Goal: Task Accomplishment & Management: Use online tool/utility

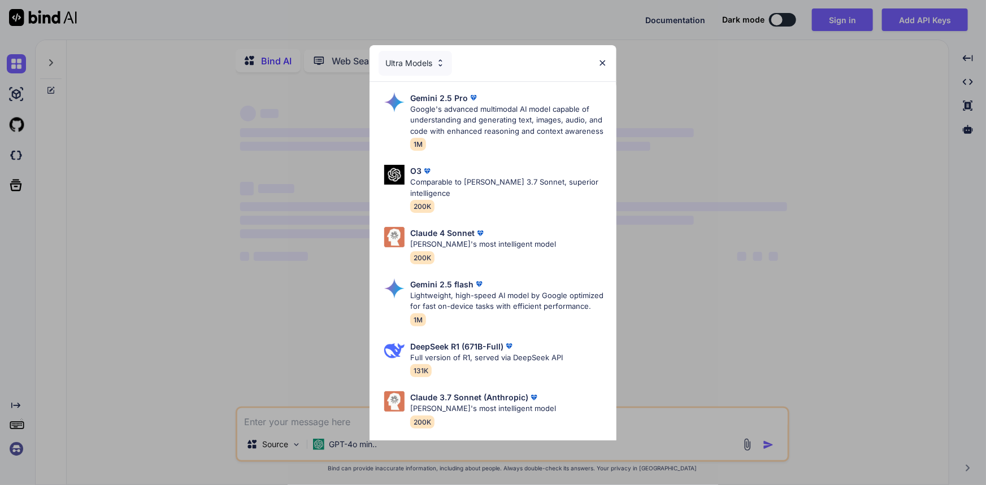
click at [598, 60] on img at bounding box center [603, 63] width 10 height 10
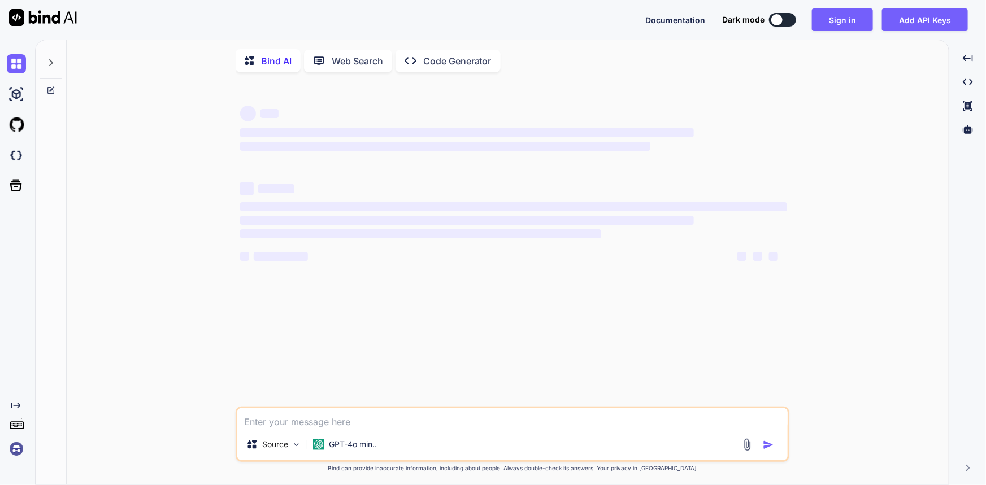
click at [305, 422] on textarea at bounding box center [512, 419] width 550 height 20
type textarea "x"
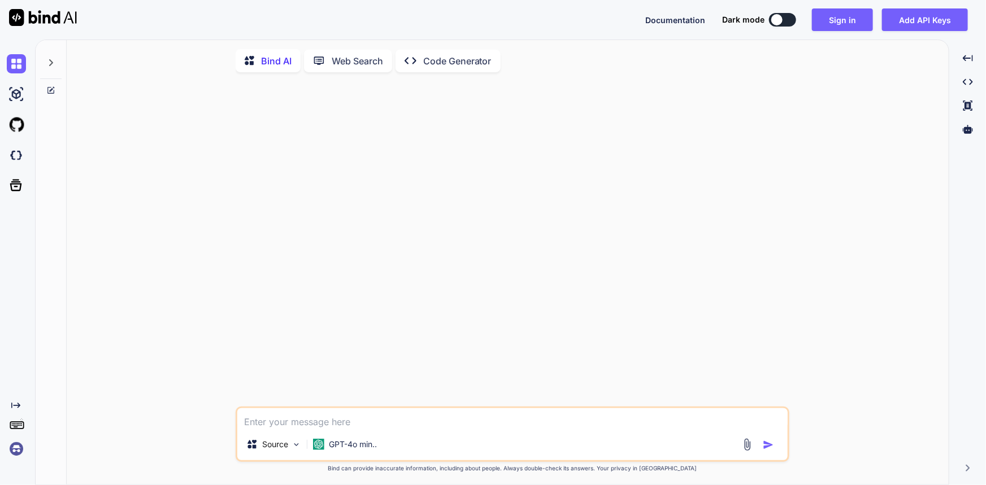
type textarea "h"
type textarea "x"
type textarea "hi"
type textarea "x"
type textarea "hii"
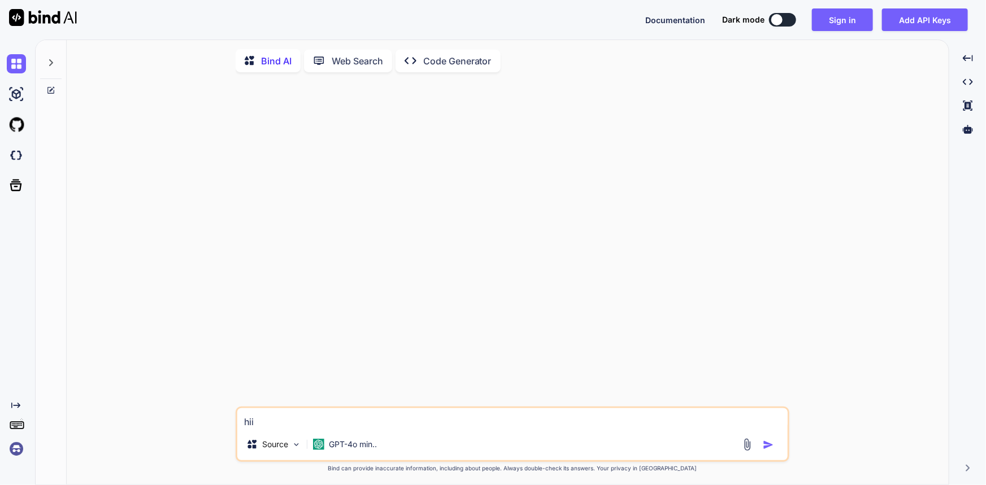
type textarea "x"
type textarea "hii"
click at [767, 451] on img "button" at bounding box center [768, 445] width 11 height 11
type textarea "x"
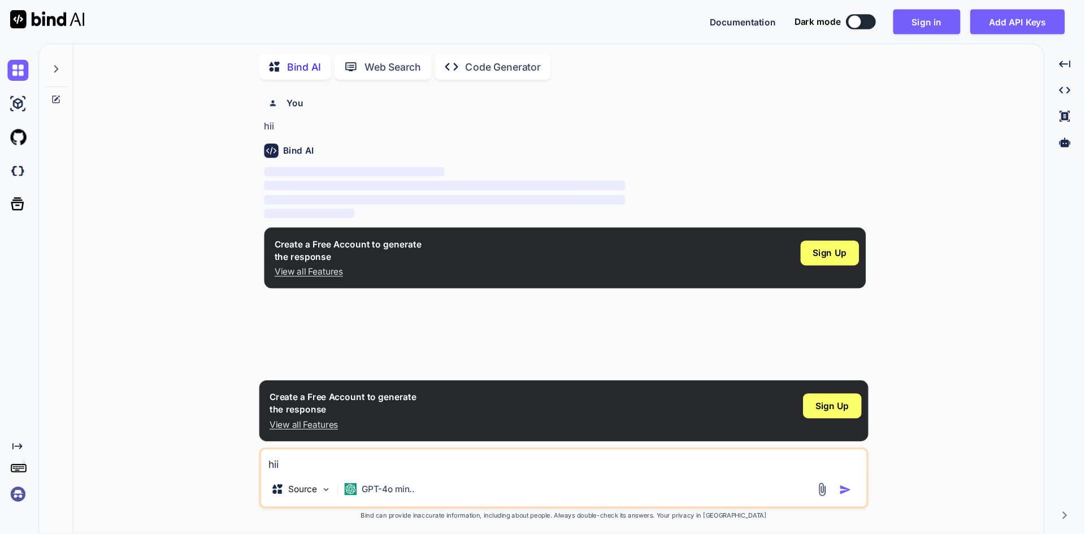
scroll to position [4, 0]
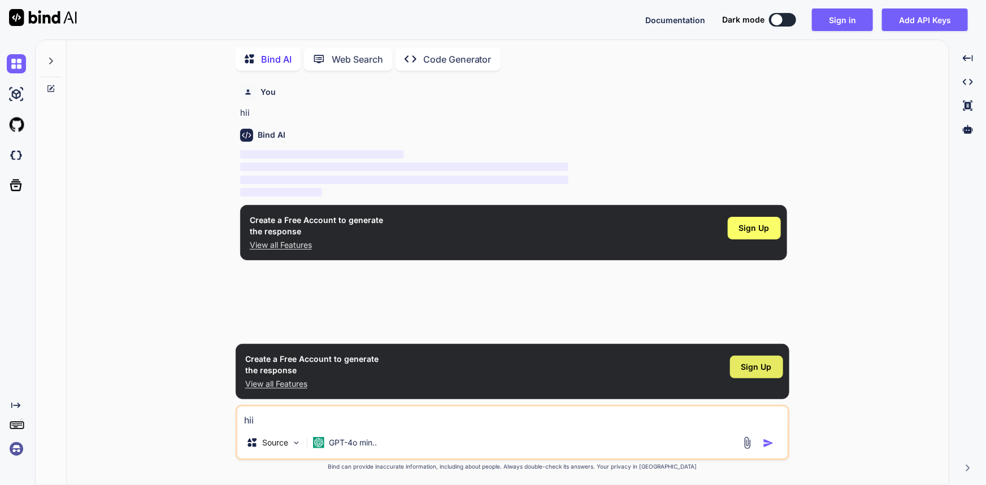
click at [758, 369] on span "Sign Up" at bounding box center [756, 367] width 31 height 11
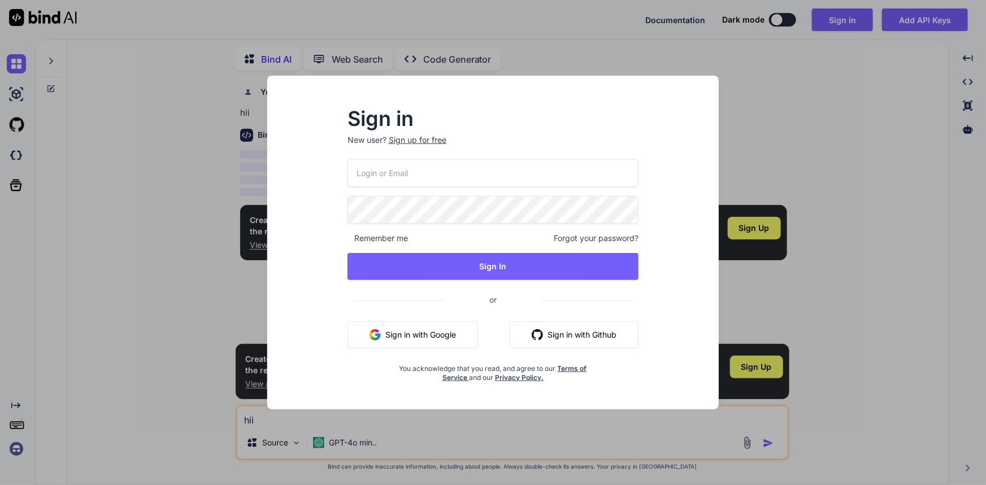
click at [429, 141] on div "Sign up for free" at bounding box center [418, 139] width 58 height 11
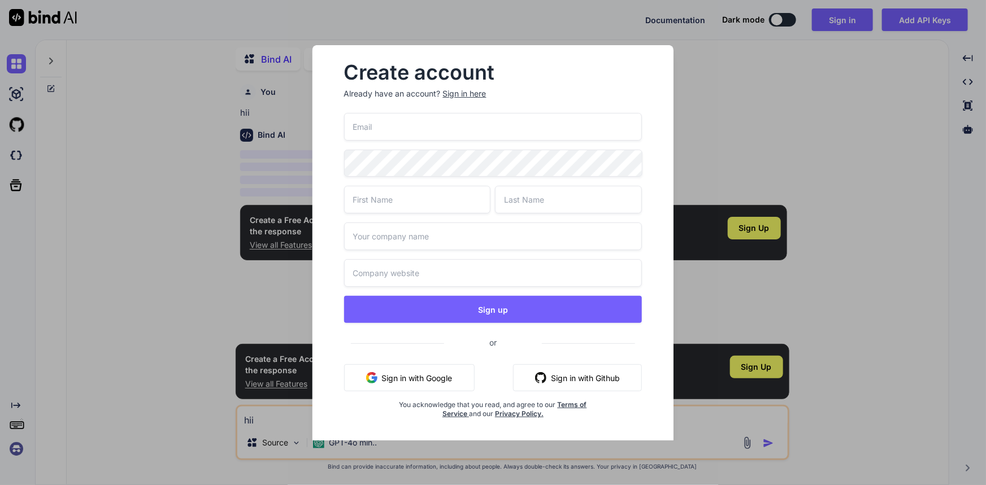
click at [416, 126] on input "email" at bounding box center [493, 127] width 298 height 28
paste input "[EMAIL_ADDRESS][DOMAIN_NAME]"
type input "[EMAIL_ADDRESS][DOMAIN_NAME]"
type input "Rohit"
type input "J"
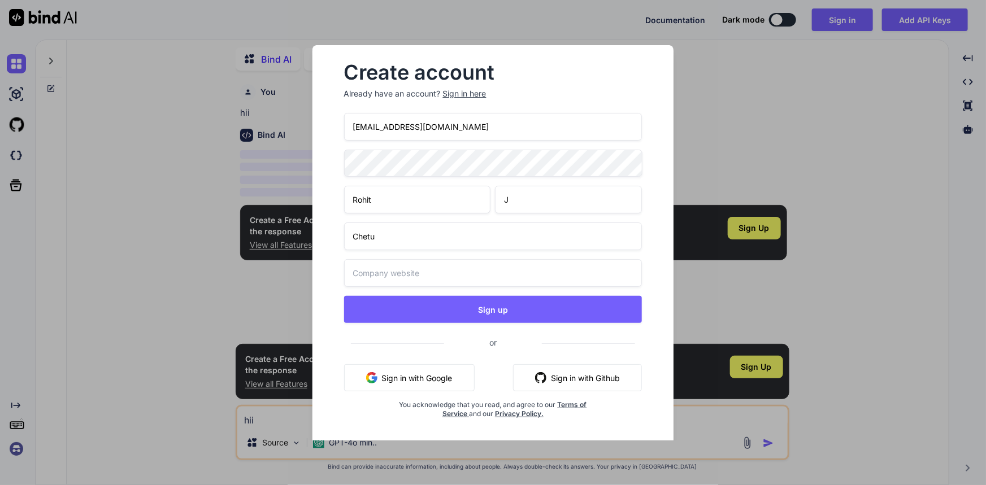
type input "Chetu"
type input "[DOMAIN_NAME]"
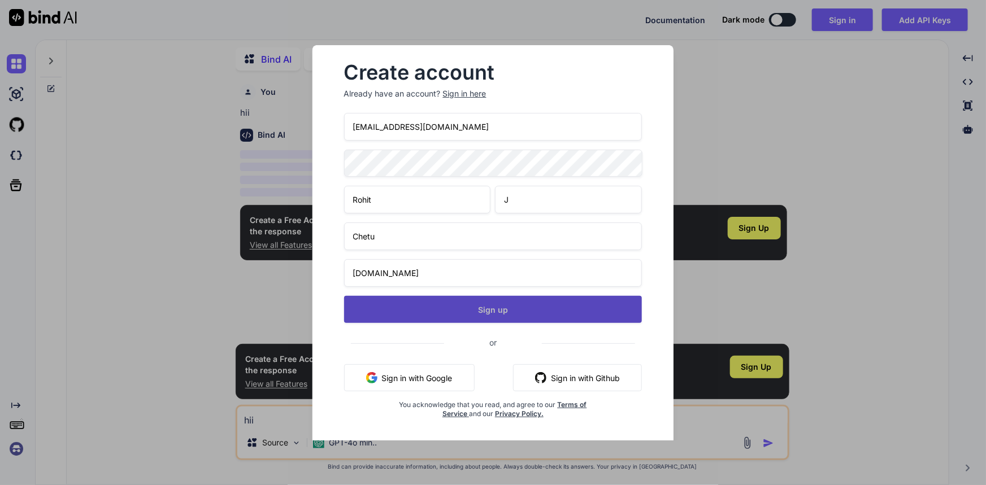
click at [435, 309] on button "Sign up" at bounding box center [493, 309] width 298 height 27
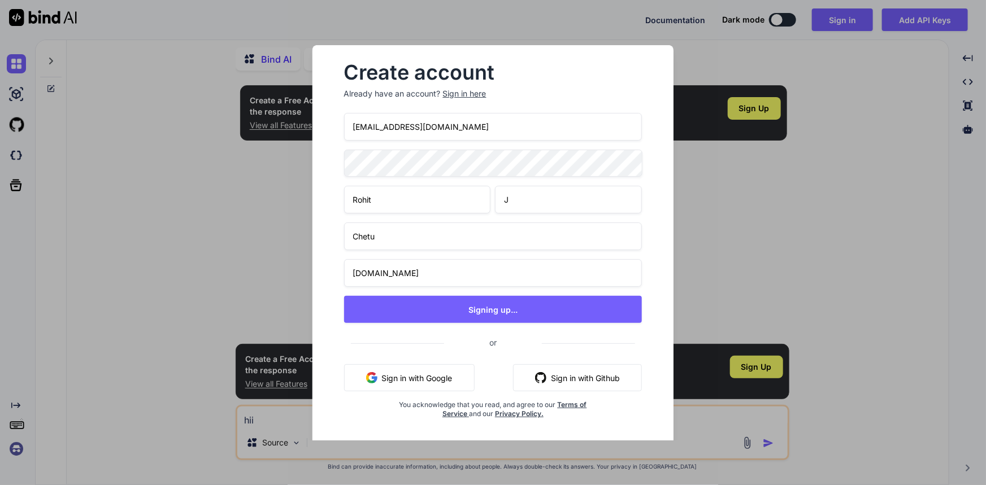
type textarea "x"
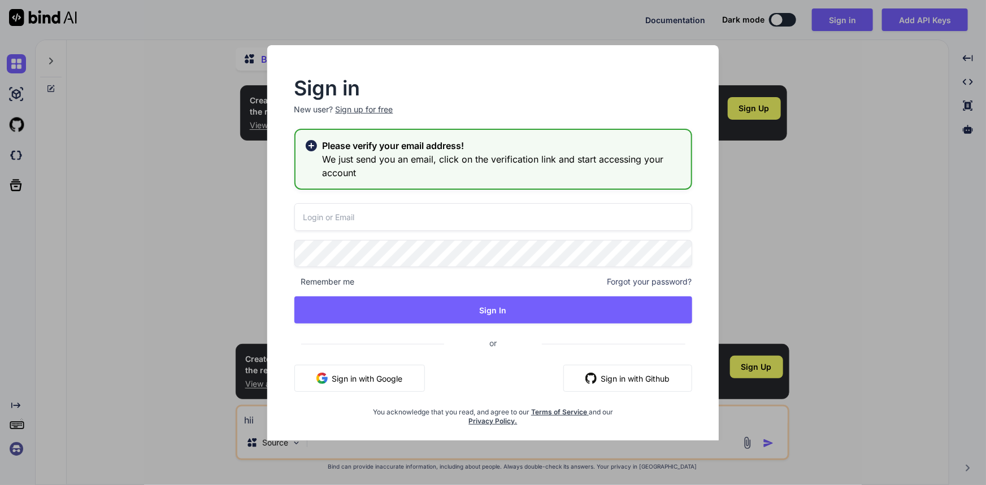
click at [407, 214] on input "email" at bounding box center [493, 217] width 398 height 28
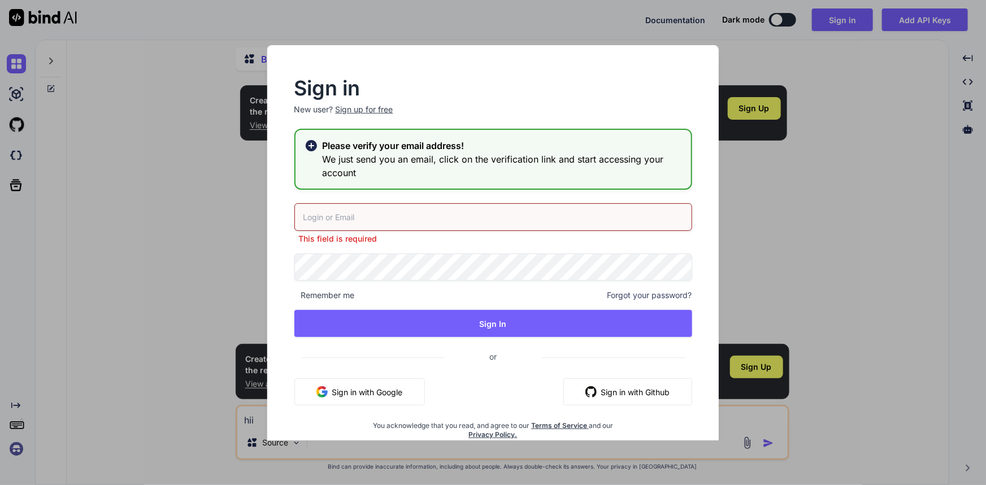
click at [397, 219] on input "email" at bounding box center [493, 217] width 398 height 28
paste input "[EMAIL_ADDRESS][DOMAIN_NAME]"
type input "[EMAIL_ADDRESS][DOMAIN_NAME]"
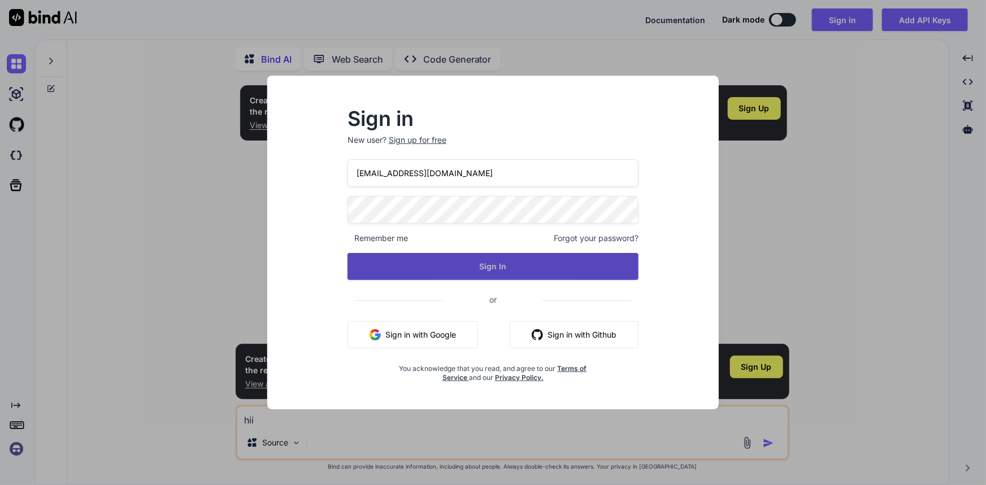
click at [472, 263] on button "Sign In" at bounding box center [494, 266] width 292 height 27
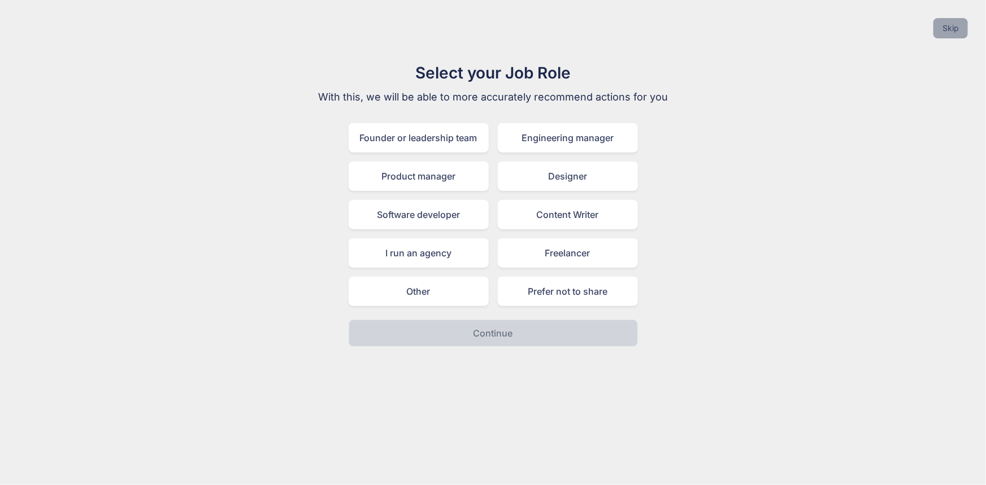
click at [952, 23] on button "Skip" at bounding box center [950, 28] width 34 height 20
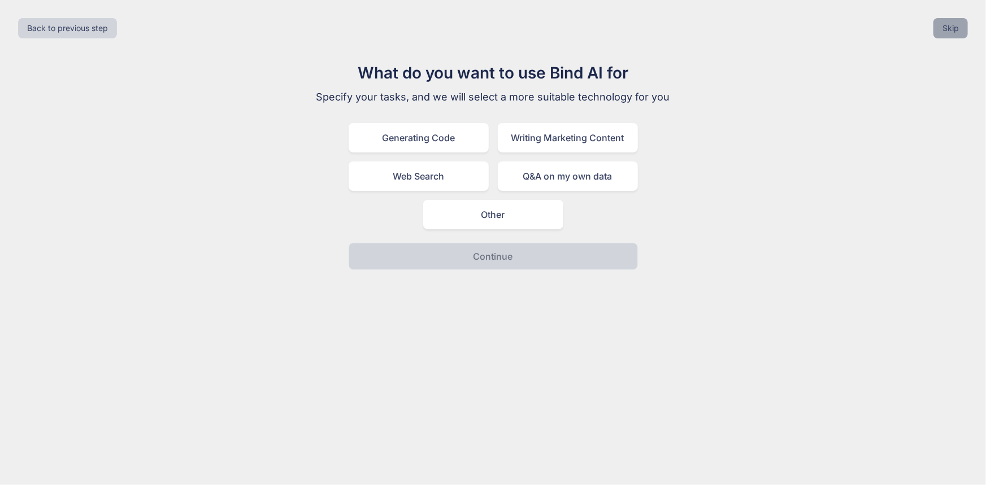
click at [952, 23] on button "Skip" at bounding box center [950, 28] width 34 height 20
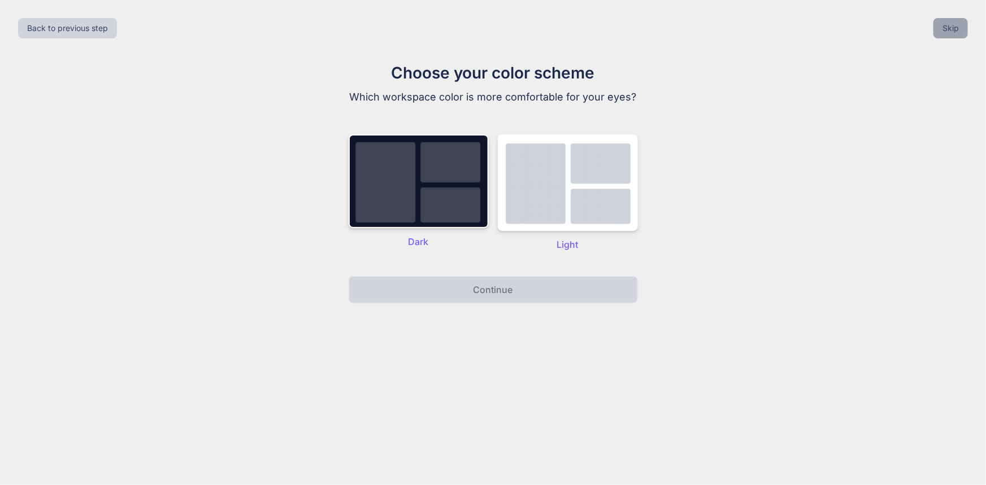
click at [952, 23] on button "Skip" at bounding box center [950, 28] width 34 height 20
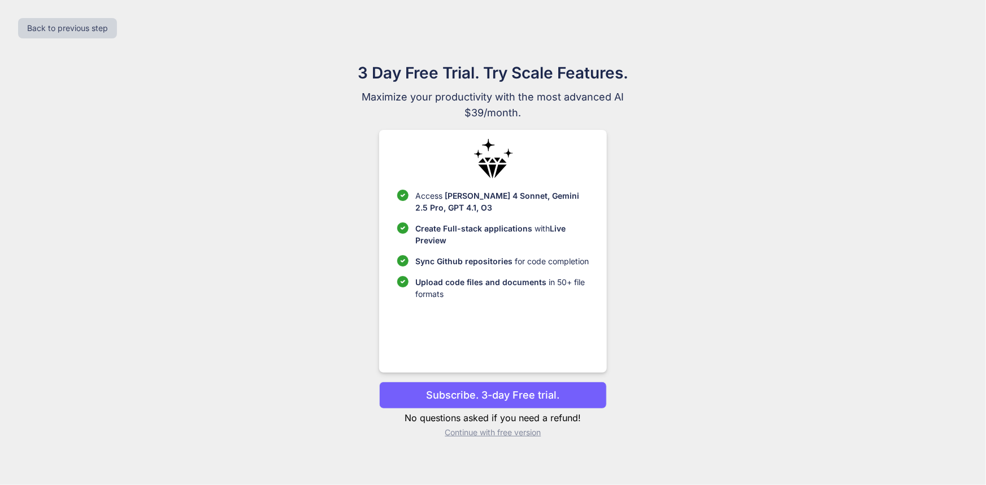
click at [456, 432] on p "Continue with free version" at bounding box center [493, 432] width 228 height 11
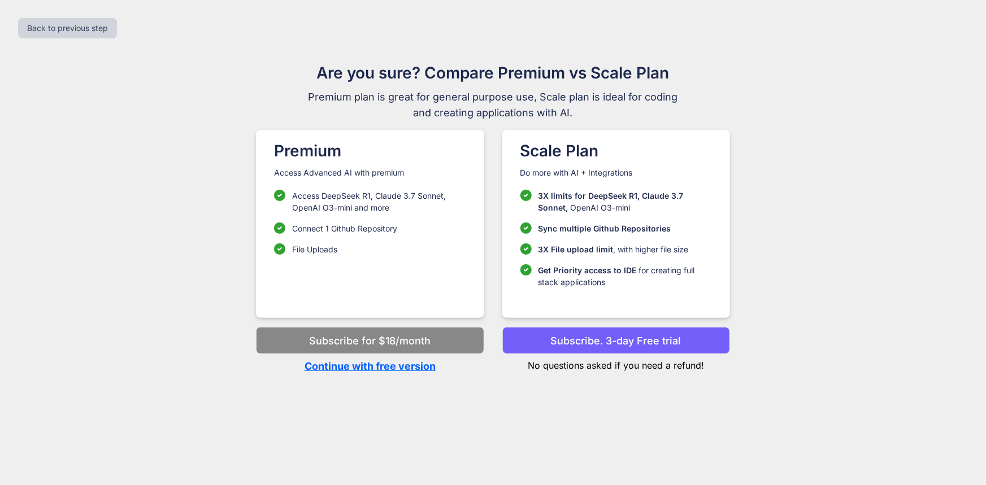
click at [378, 368] on p "Continue with free version" at bounding box center [370, 366] width 228 height 15
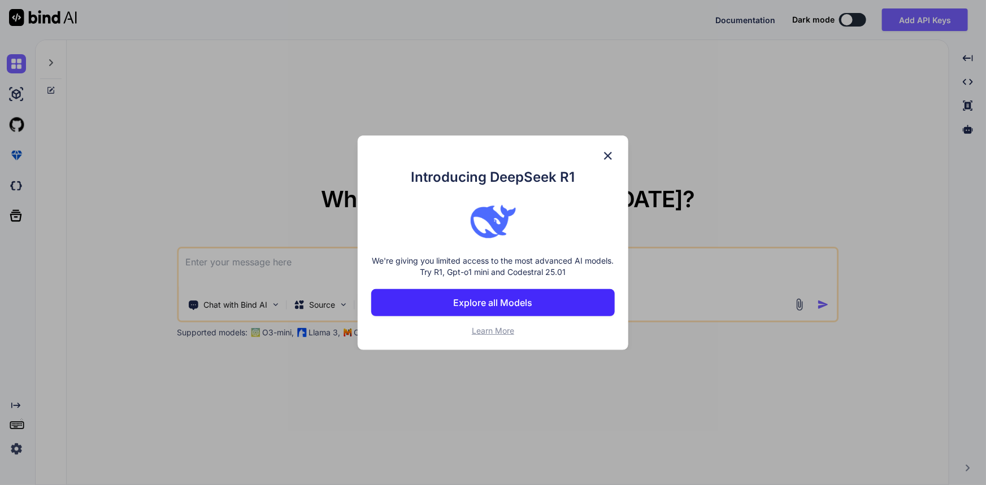
click at [606, 155] on img at bounding box center [608, 156] width 14 height 14
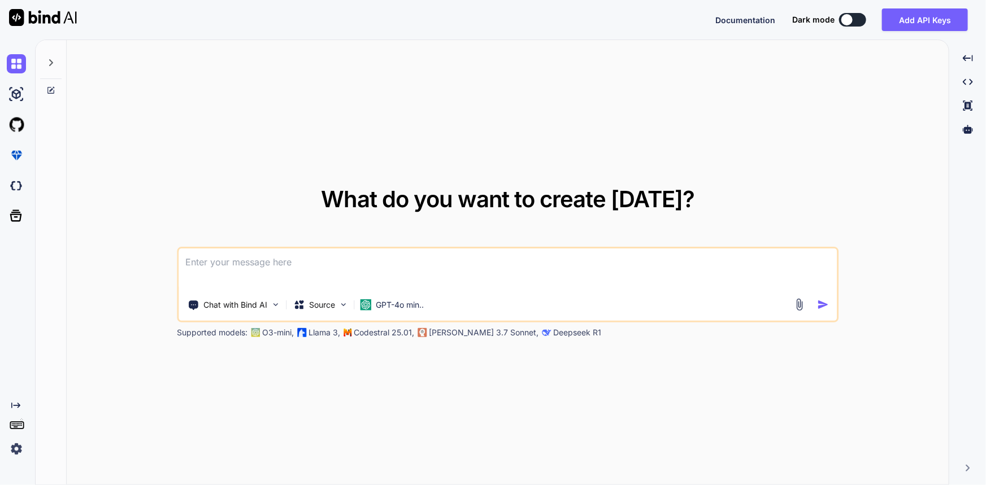
click at [341, 264] on textarea at bounding box center [508, 270] width 658 height 42
click at [17, 453] on img at bounding box center [16, 449] width 19 height 19
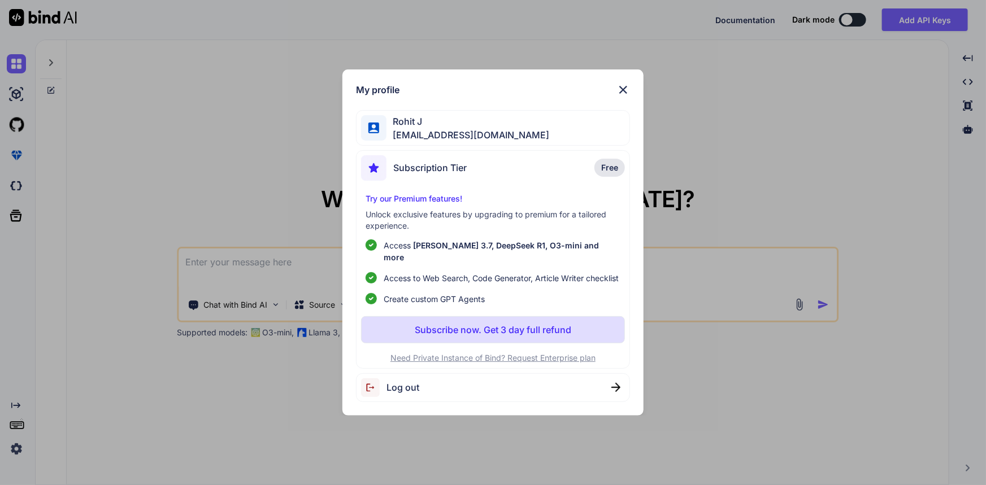
click at [621, 90] on img at bounding box center [623, 90] width 14 height 14
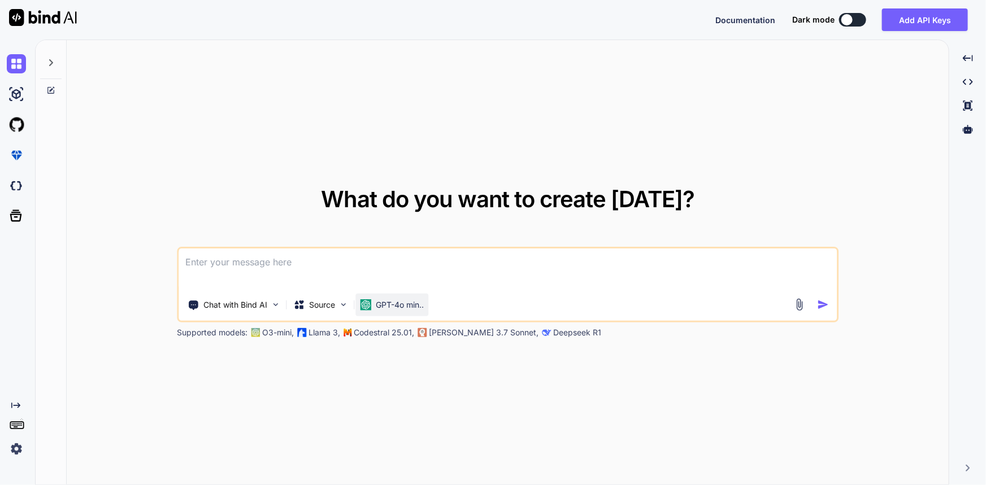
click at [385, 305] on p "GPT-4o min.." at bounding box center [400, 304] width 48 height 11
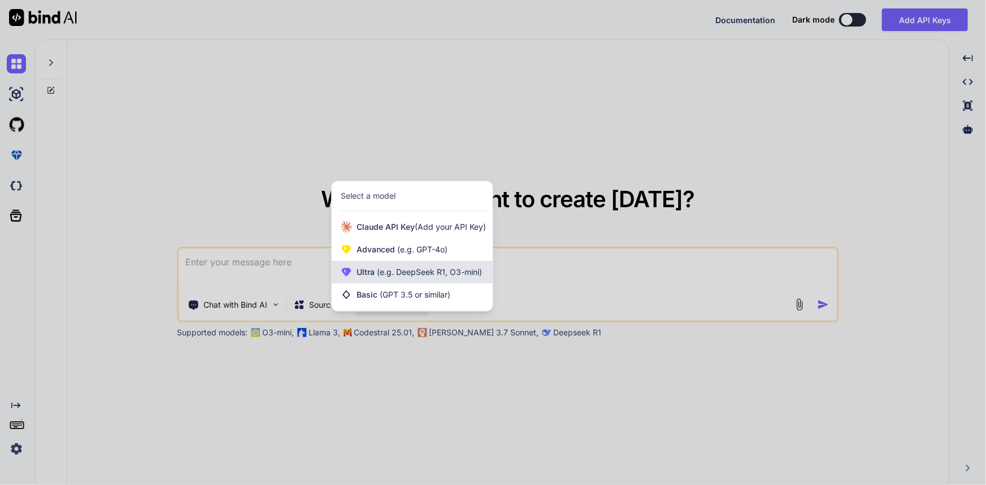
click at [379, 275] on span "(e.g. DeepSeek R1, O3-mini)" at bounding box center [428, 272] width 107 height 10
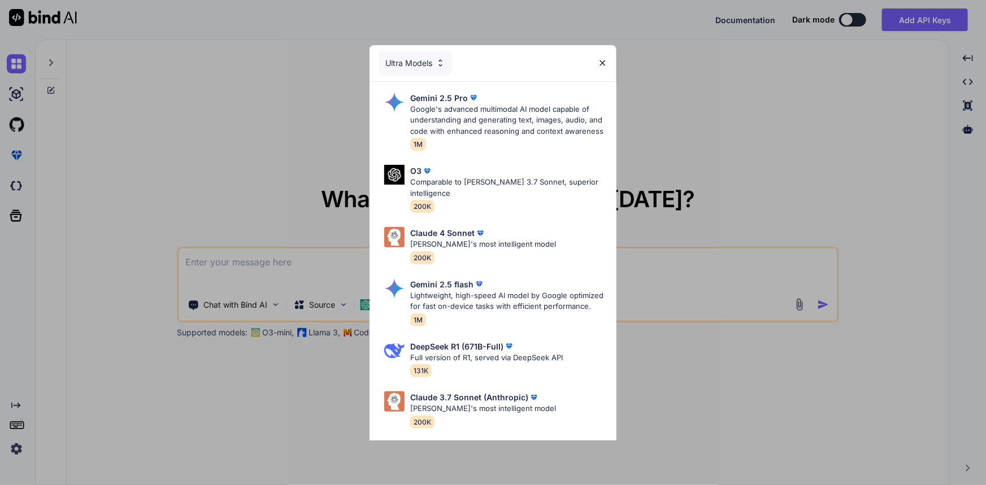
click at [599, 62] on img at bounding box center [603, 63] width 10 height 10
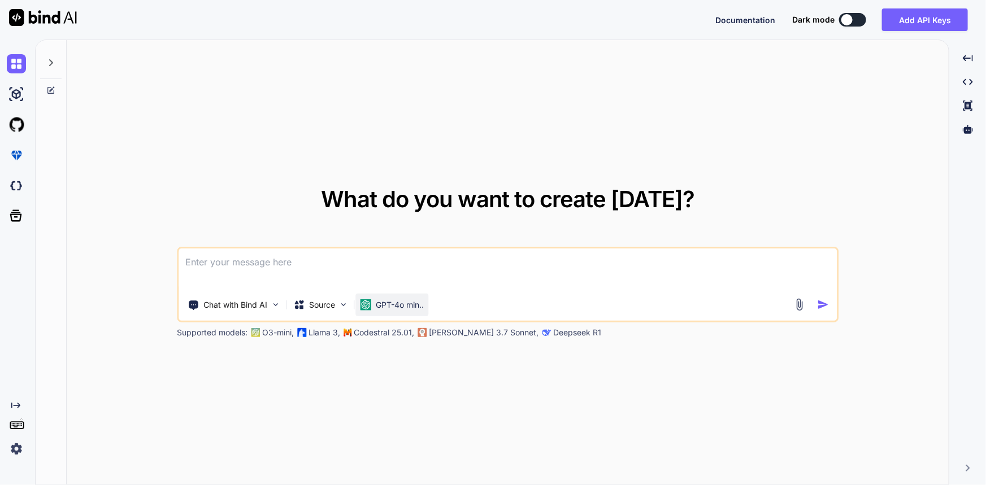
click at [416, 303] on p "GPT-4o min.." at bounding box center [400, 304] width 48 height 11
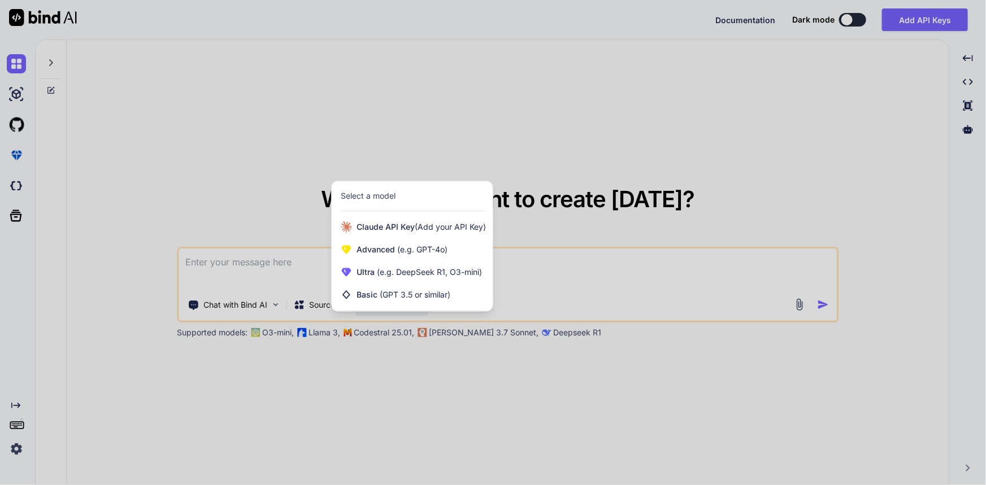
click at [414, 389] on div at bounding box center [493, 242] width 986 height 485
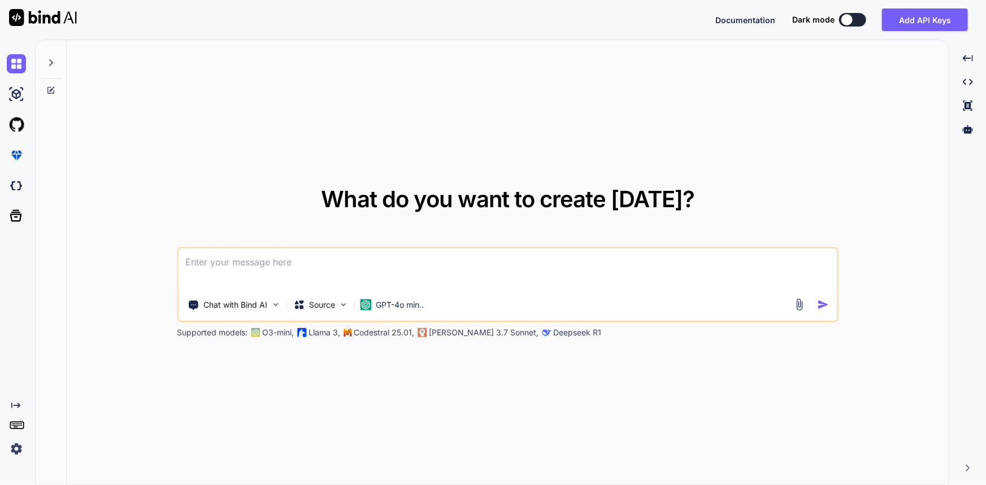
click at [316, 285] on textarea at bounding box center [508, 270] width 658 height 42
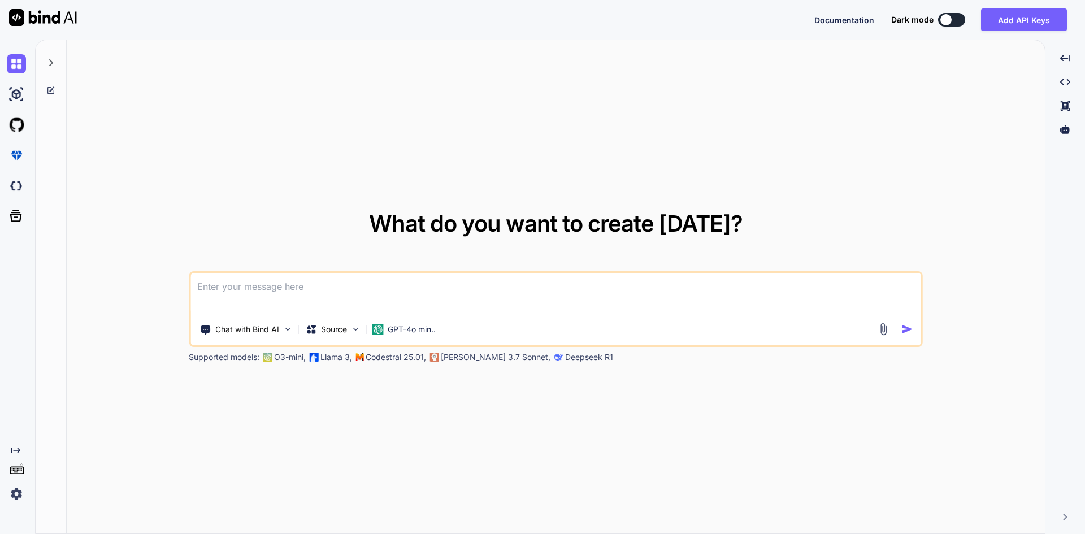
click at [406, 304] on textarea at bounding box center [555, 294] width 731 height 42
click at [357, 337] on div "Source" at bounding box center [333, 329] width 64 height 23
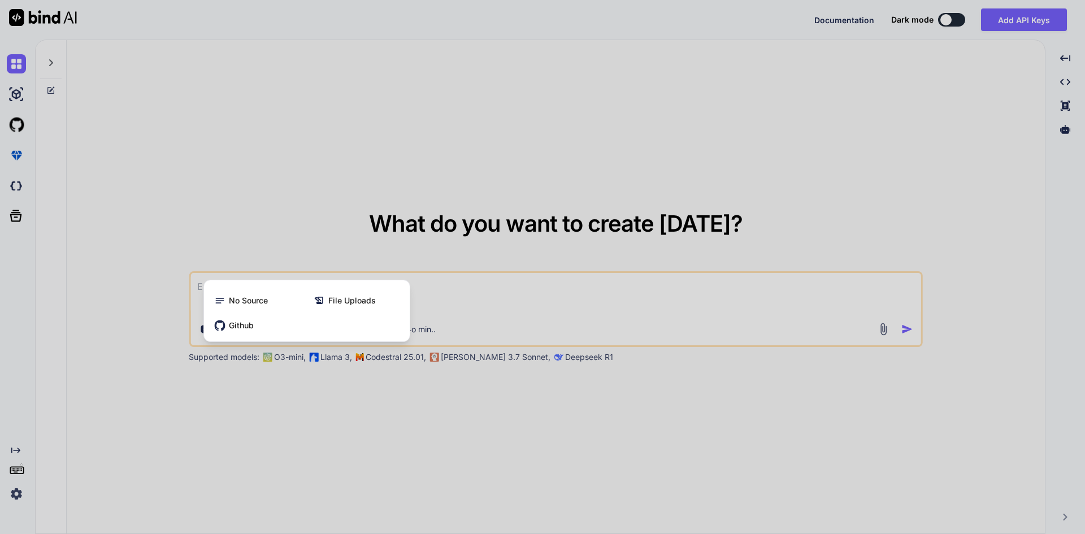
click at [240, 384] on div at bounding box center [542, 267] width 1085 height 534
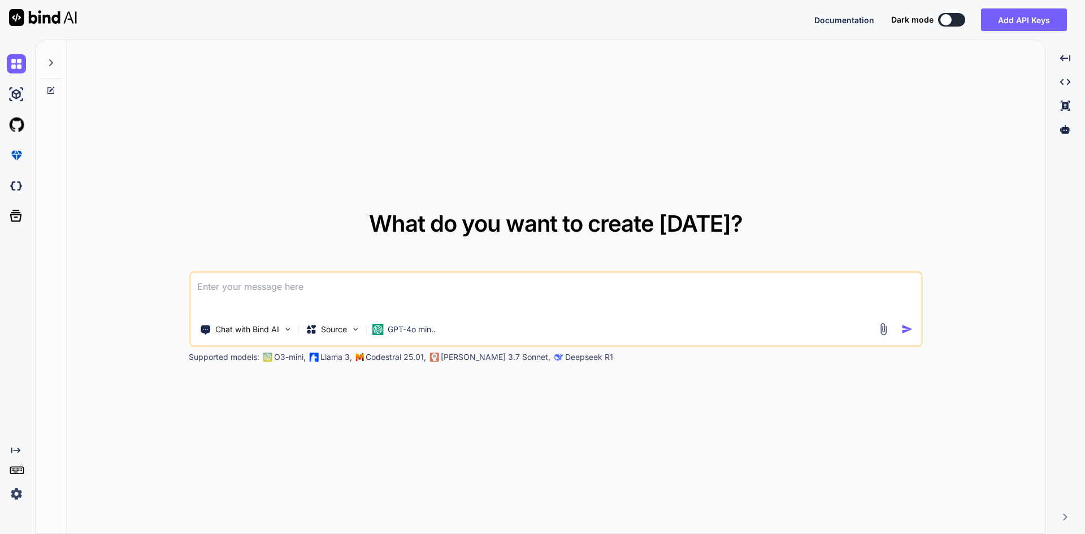
click at [505, 283] on textarea at bounding box center [555, 294] width 731 height 42
paste textarea "transDate = trans.CDFPaidDate.ToString("MM/dd/yyyy", CultureInfo.CurrentCulture…"
type textarea "x"
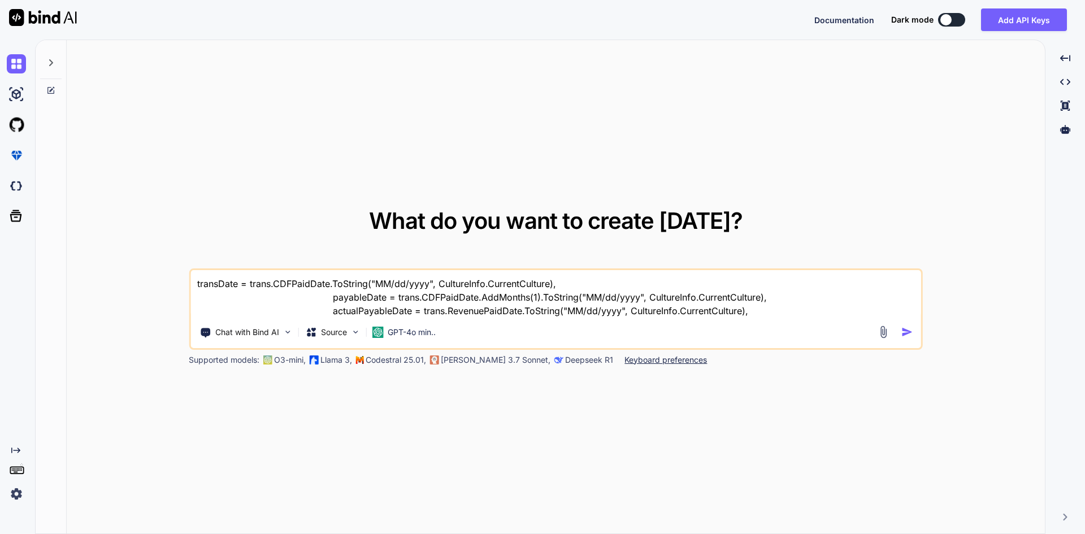
type textarea "transDate = trans.CDFPaidDate.ToString("MM/dd/yyyy", CultureInfo.CurrentCulture…"
click at [407, 311] on textarea "transDate = trans.CDFPaidDate.ToString("MM/dd/yyyy", CultureInfo.CurrentCulture…" at bounding box center [555, 293] width 731 height 47
paste textarea "var userdetails = (from franchise in context.FranchiseDetails join user in cont…"
type textarea "x"
type textarea "var userdetails = (from franchise in context.FranchiseDetails join user in cont…"
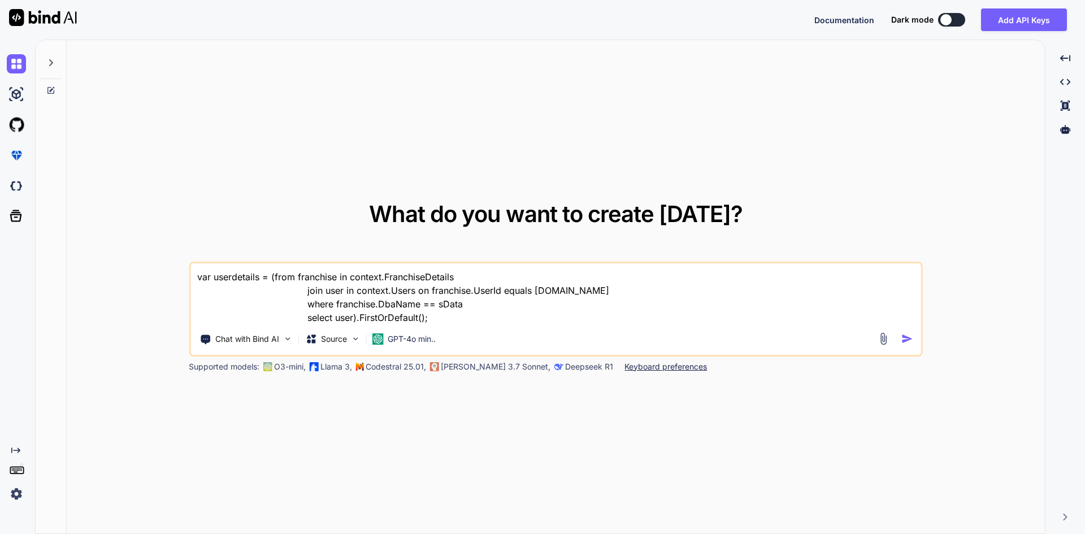
type textarea "x"
type textarea "var userdetails = (from franchise in context.FranchiseDetails join user in cont…"
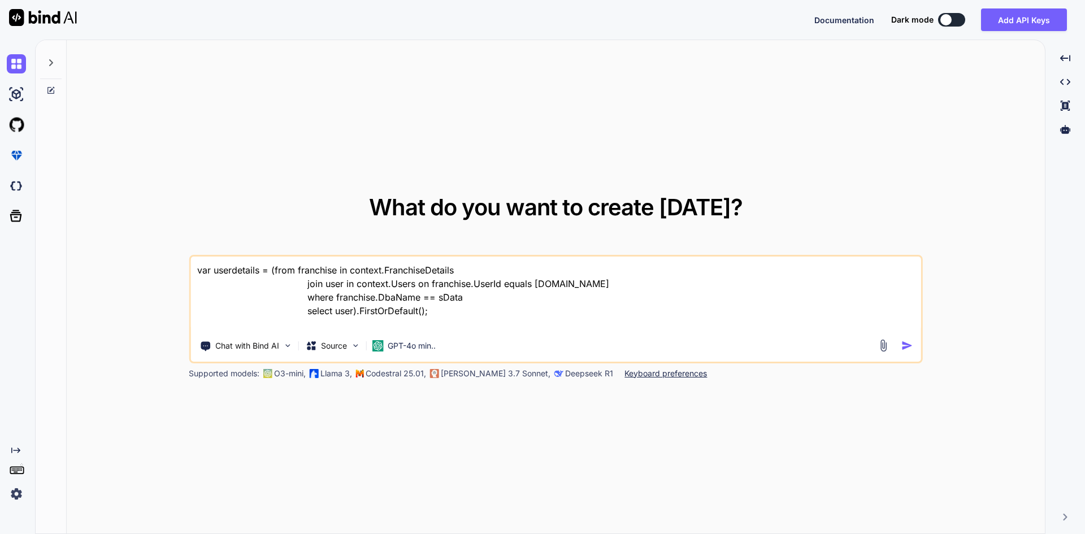
type textarea "x"
type textarea "var userdetails = (from franchise in context.FranchiseDetails join user in cont…"
type textarea "x"
type textarea "var userdetails = (from franchise in context.FranchiseDetails join user in cont…"
type textarea "x"
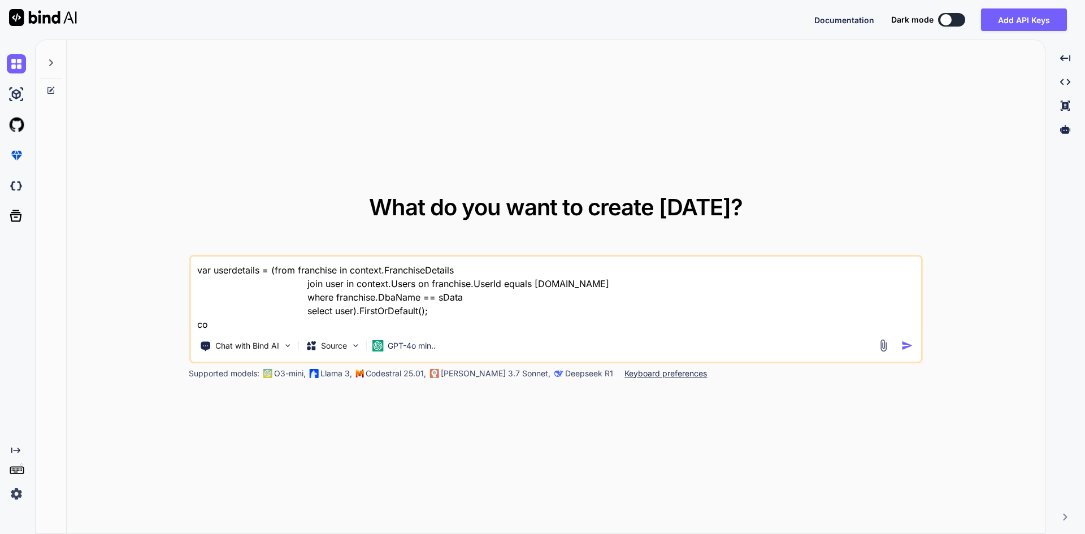
type textarea "var userdetails = (from franchise in context.FranchiseDetails join user in cont…"
type textarea "x"
type textarea "var userdetails = (from franchise in context.FranchiseDetails join user in cont…"
type textarea "x"
type textarea "var userdetails = (from franchise in context.FranchiseDetails join user in cont…"
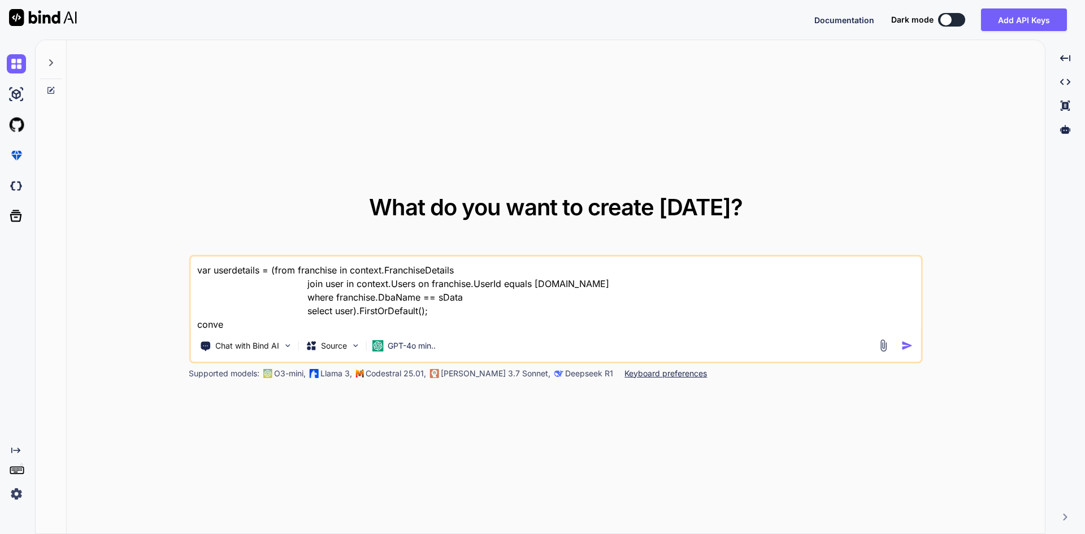
type textarea "x"
type textarea "var userdetails = (from franchise in context.FranchiseDetails join user in cont…"
type textarea "x"
type textarea "var userdetails = (from franchise in context.FranchiseDetails join user in cont…"
type textarea "x"
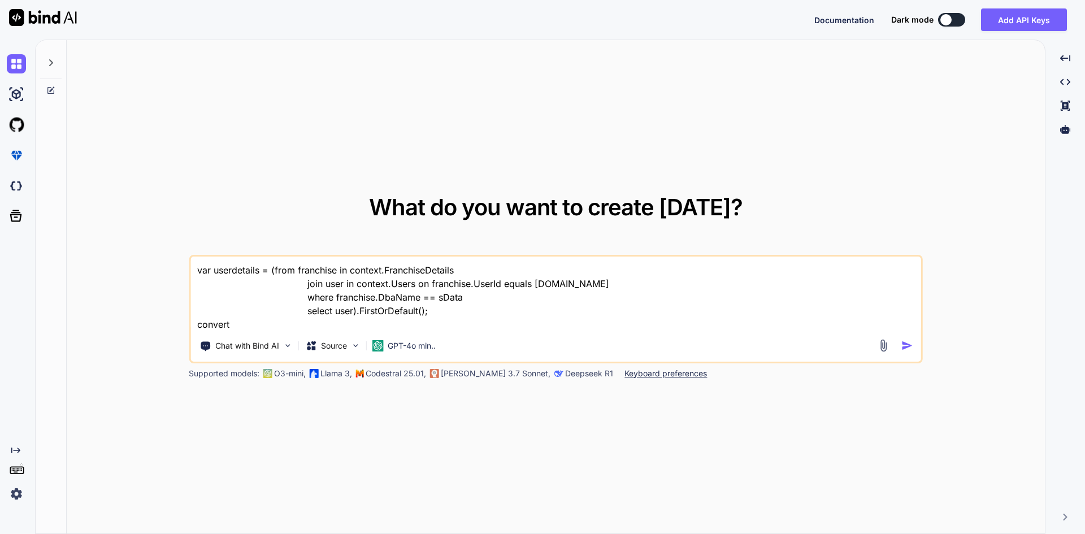
type textarea "var userdetails = (from franchise in context.FranchiseDetails join user in cont…"
type textarea "x"
type textarea "var userdetails = (from franchise in context.FranchiseDetails join user in cont…"
type textarea "x"
type textarea "var userdetails = (from franchise in context.FranchiseDetails join user in cont…"
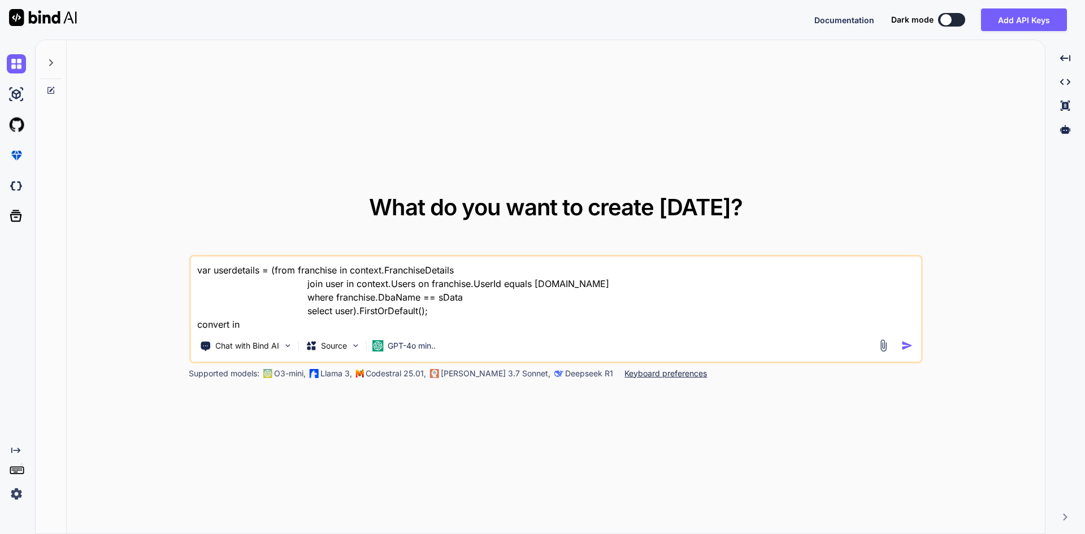
type textarea "x"
type textarea "var userdetails = (from franchise in context.FranchiseDetails join user in cont…"
type textarea "x"
type textarea "var userdetails = (from franchise in context.FranchiseDetails join user in cont…"
type textarea "x"
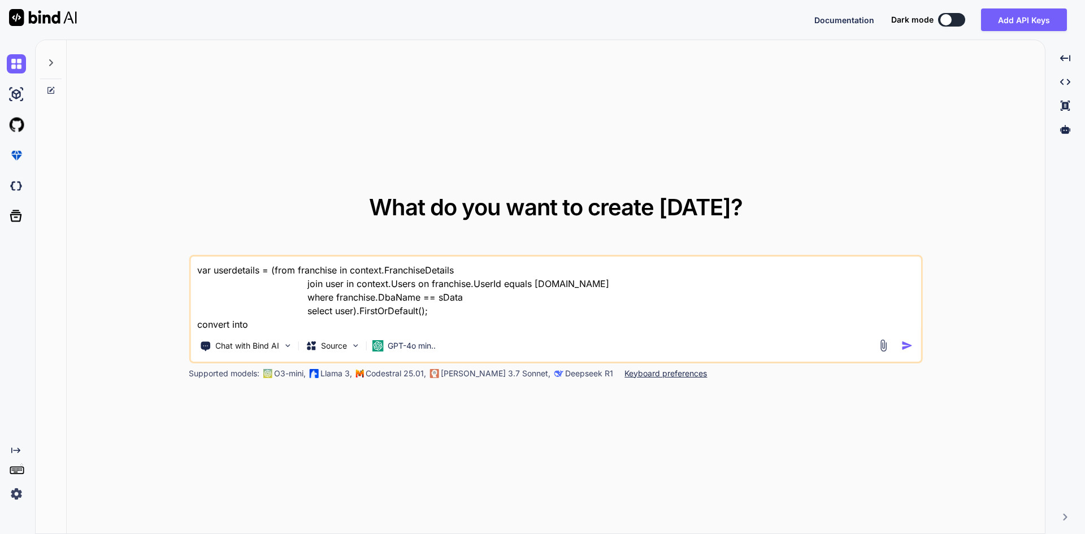
type textarea "var userdetails = (from franchise in context.FranchiseDetails join user in cont…"
type textarea "x"
type textarea "var userdetails = (from franchise in context.FranchiseDetails join user in cont…"
type textarea "x"
type textarea "var userdetails = (from franchise in context.FranchiseDetails join user in cont…"
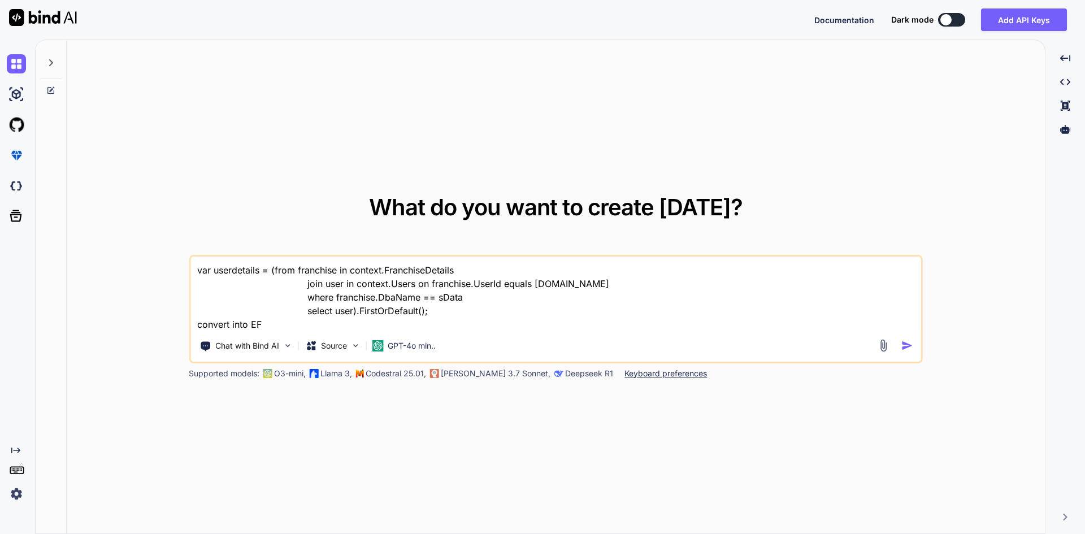
type textarea "x"
type textarea "var userdetails = (from franchise in context.FranchiseDetails join user in cont…"
type textarea "x"
type textarea "var userdetails = (from franchise in context.FranchiseDetails join user in cont…"
type textarea "x"
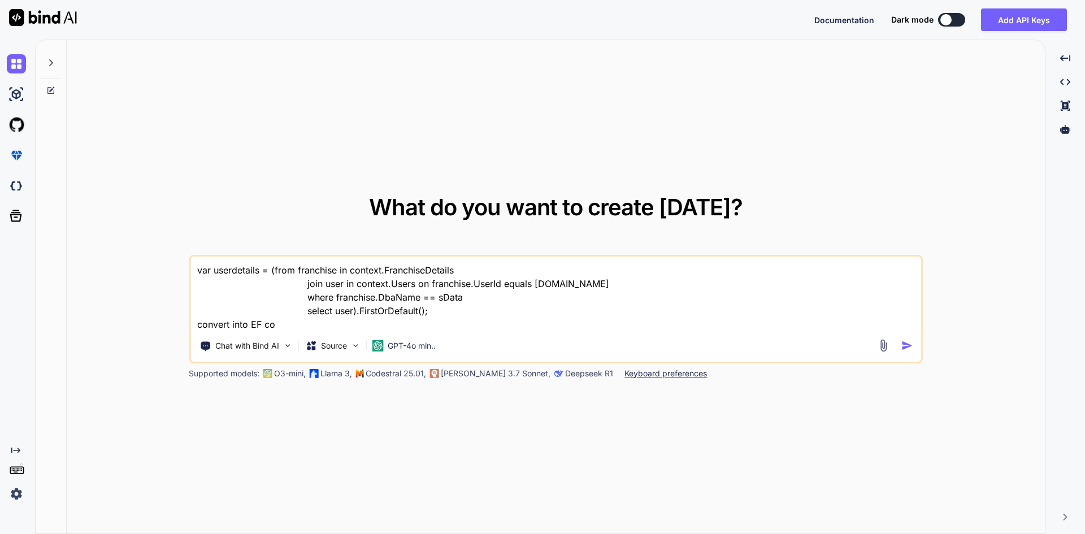
type textarea "var userdetails = (from franchise in context.FranchiseDetails join user in cont…"
type textarea "x"
type textarea "var userdetails = (from franchise in context.FranchiseDetails join user in cont…"
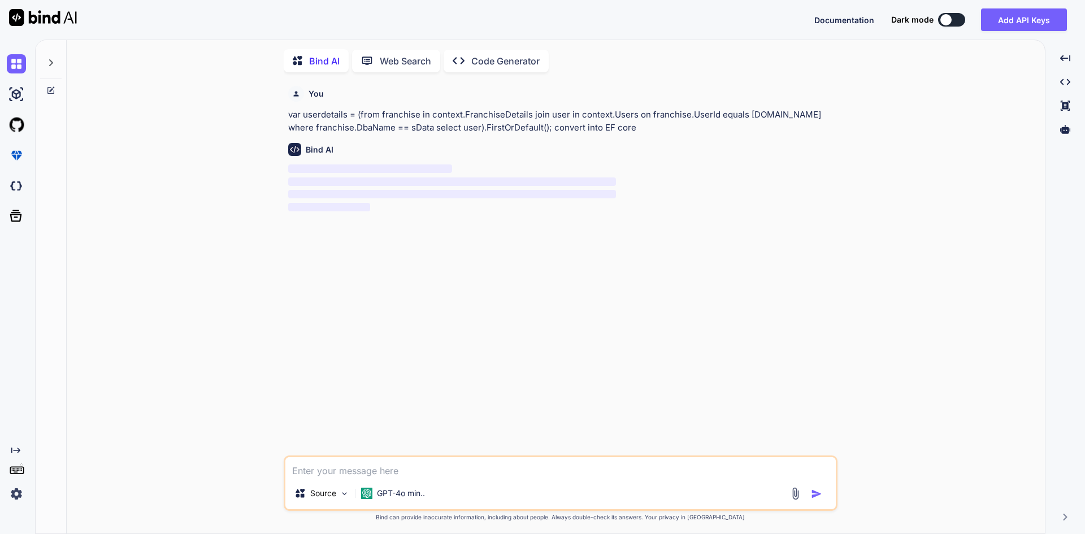
scroll to position [5, 0]
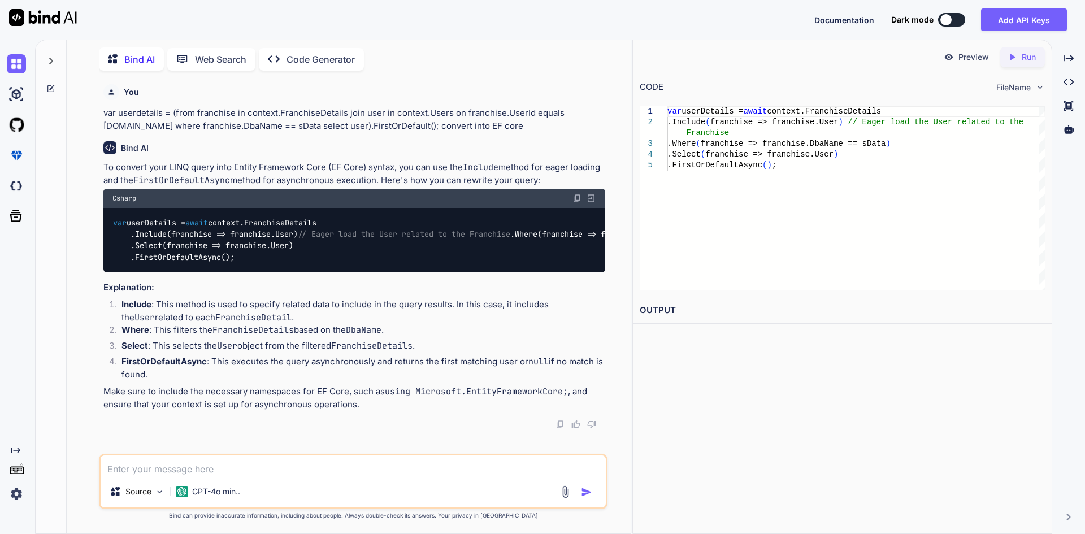
type textarea "x"
click at [572, 197] on div "Csharp" at bounding box center [354, 198] width 502 height 19
click at [577, 196] on img at bounding box center [576, 198] width 9 height 9
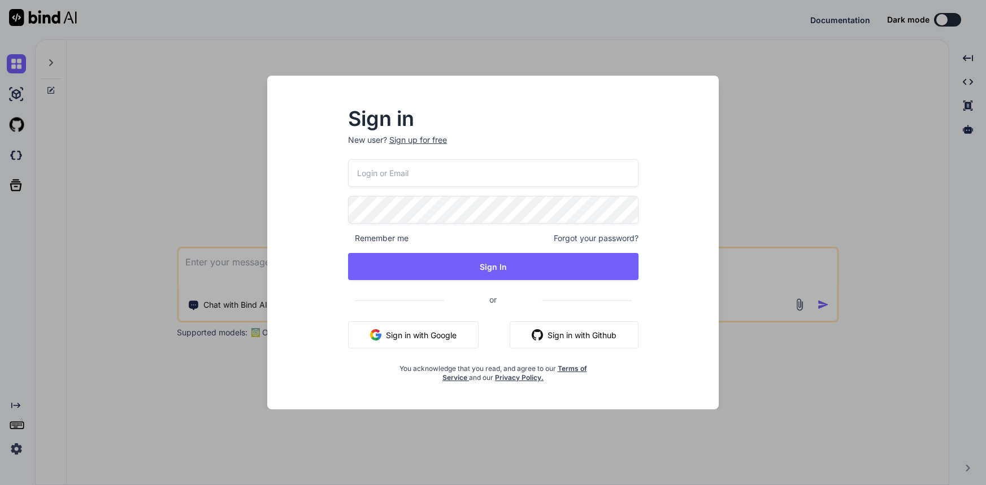
type textarea "x"
click at [838, 113] on div "Sign in New user? Sign up for free Remember me Forgot your password? Sign In or…" at bounding box center [493, 242] width 986 height 485
